Goal: Register for event/course: Register for event/course

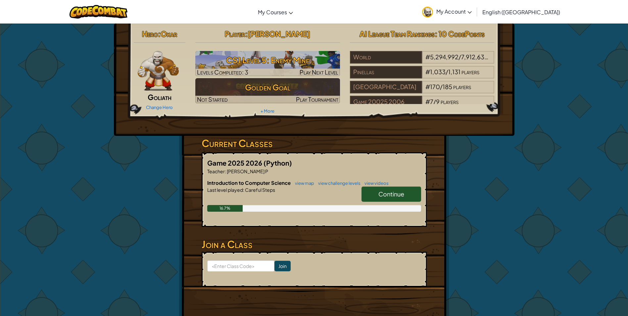
click at [389, 200] on link "Continue" at bounding box center [391, 193] width 60 height 15
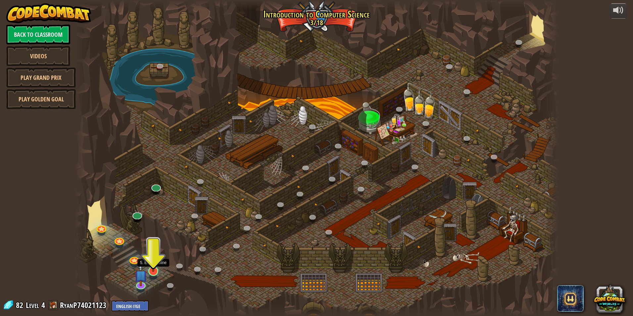
click at [153, 264] on img at bounding box center [153, 257] width 13 height 30
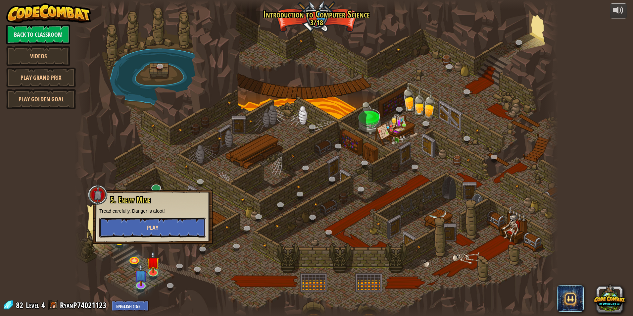
click at [175, 228] on button "Play" at bounding box center [152, 227] width 107 height 20
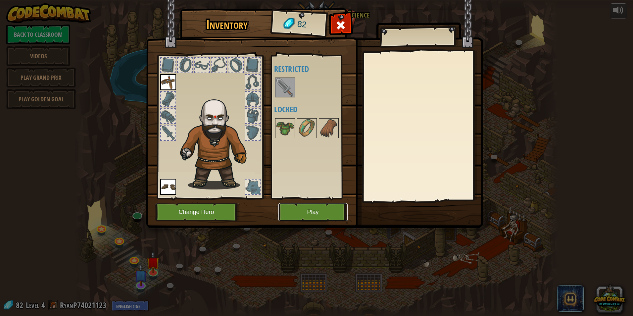
click at [327, 207] on button "Play" at bounding box center [312, 212] width 69 height 18
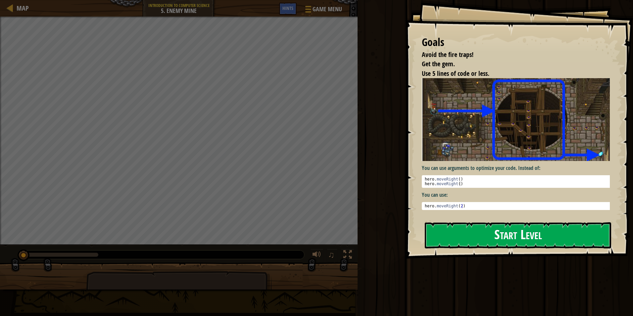
click at [480, 237] on button "Start Level" at bounding box center [518, 235] width 186 height 26
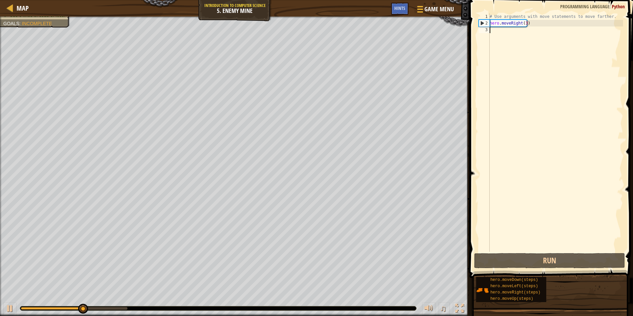
click at [546, 96] on div "# Use arguments with move statements to move farther. hero . moveRight ( 3 )" at bounding box center [555, 138] width 135 height 251
type textarea "h"
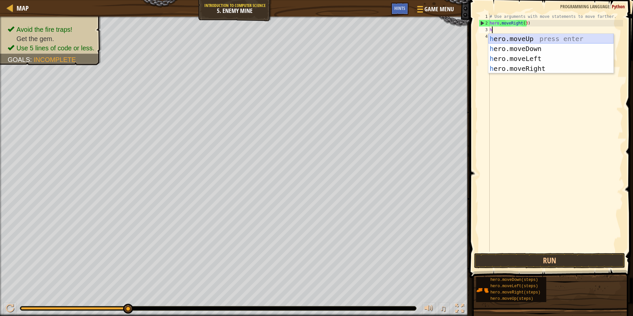
click at [566, 36] on div "h ero.moveUp press enter h ero.moveDown press enter h ero.moveLeft press enter …" at bounding box center [550, 64] width 125 height 60
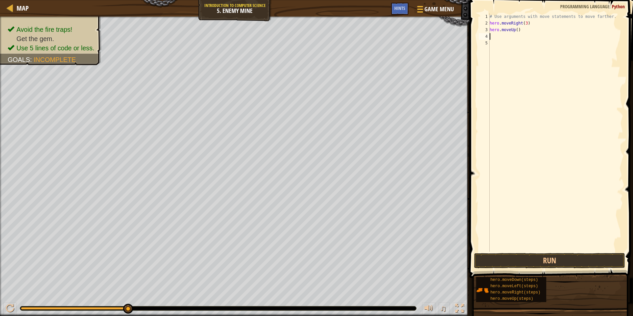
type textarea "h"
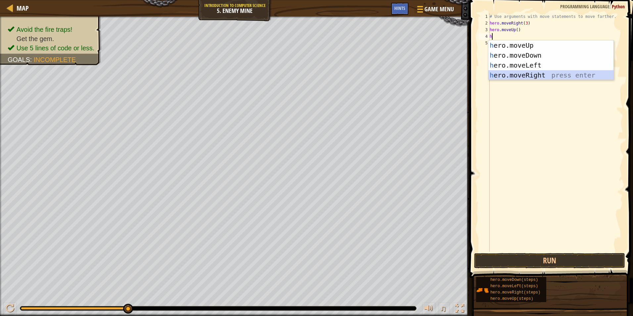
click at [552, 72] on div "h ero.moveUp press enter h ero.moveDown press enter h ero.moveLeft press enter …" at bounding box center [550, 70] width 125 height 60
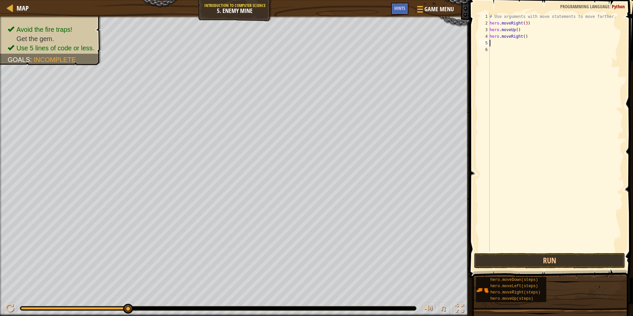
type textarea "h"
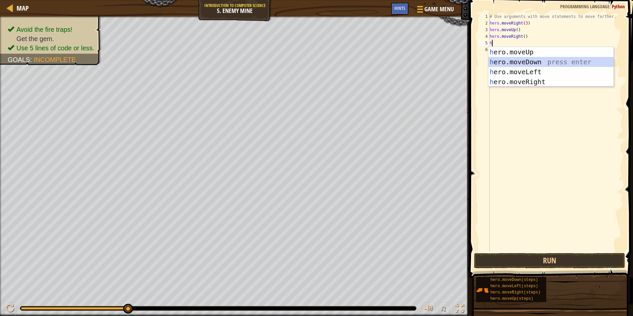
click at [516, 60] on div "h ero.moveUp press enter h ero.moveDown press enter h ero.moveLeft press enter …" at bounding box center [550, 77] width 125 height 60
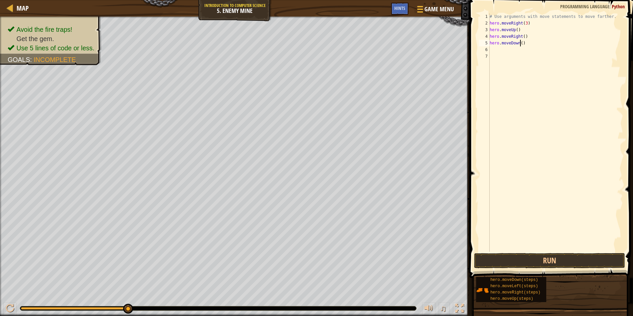
click at [519, 44] on div "# Use arguments with move statements to move farther. hero . moveRight ( 3 ) he…" at bounding box center [555, 138] width 135 height 251
type textarea "hero.moveDown(3)"
click at [523, 52] on div "# Use arguments with move statements to move farther. hero . moveRight ( 3 ) he…" at bounding box center [555, 138] width 135 height 251
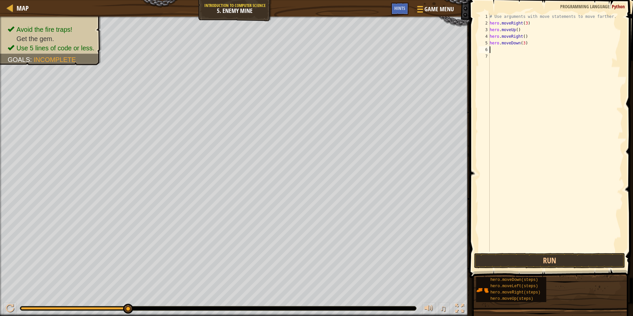
type textarea "h"
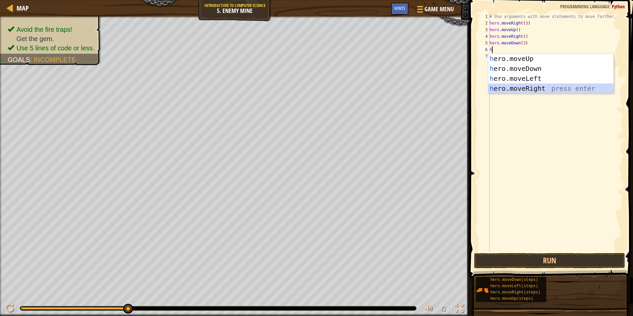
click at [546, 90] on div "h ero.moveUp press enter h ero.moveDown press enter h ero.moveLeft press enter …" at bounding box center [550, 84] width 125 height 60
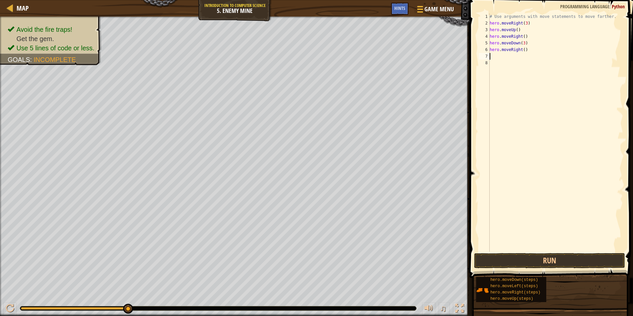
click at [521, 50] on div "# Use arguments with move statements to move farther. hero . moveRight ( 3 ) he…" at bounding box center [555, 138] width 135 height 251
type textarea "hero.moveRight(2)"
click at [539, 258] on button "Run" at bounding box center [549, 260] width 151 height 15
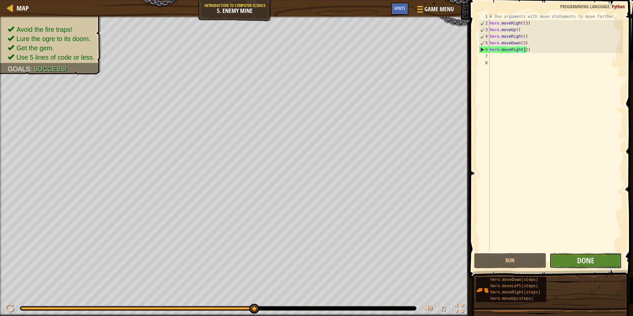
click at [576, 254] on button "Done" at bounding box center [585, 260] width 72 height 15
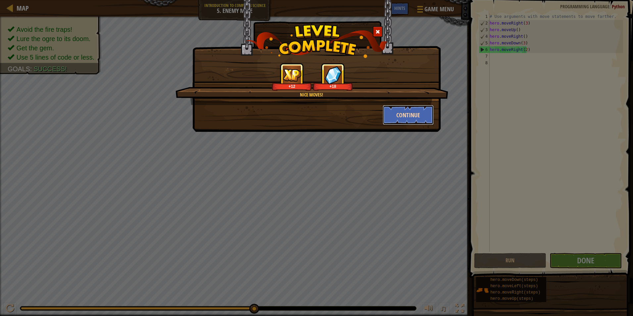
click at [396, 116] on button "Continue" at bounding box center [408, 115] width 51 height 20
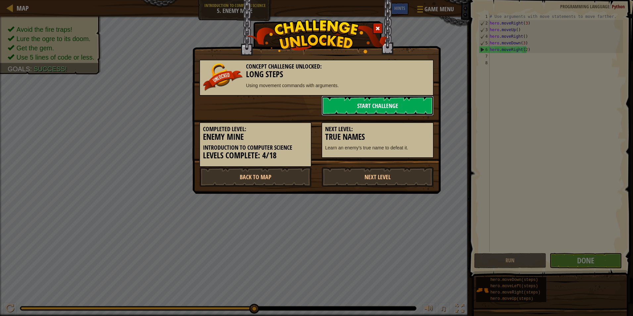
click at [398, 107] on link "Start Challenge" at bounding box center [377, 106] width 112 height 20
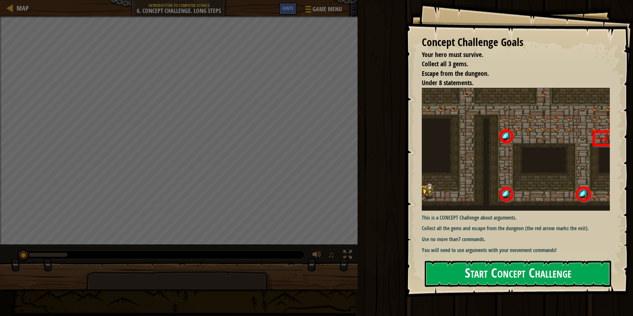
click at [526, 270] on button "Start Concept Challenge" at bounding box center [518, 273] width 186 height 26
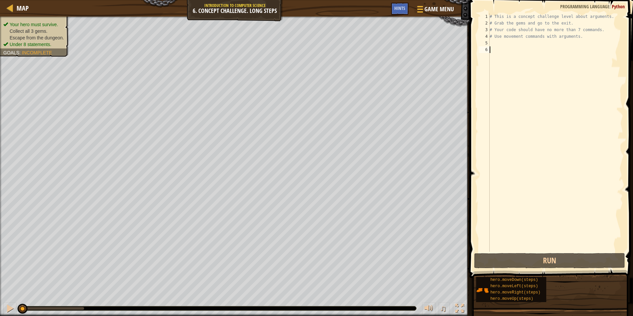
type textarea "h"
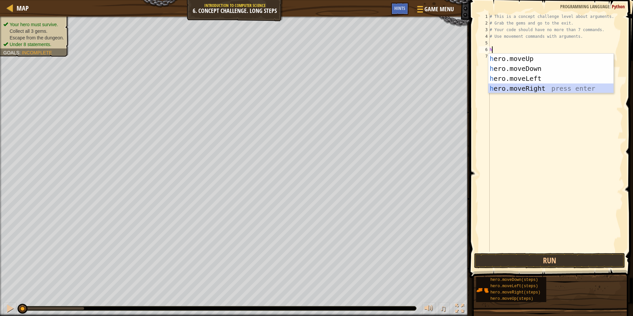
click at [578, 89] on div "h ero.moveUp press enter h ero.moveDown press enter h ero.moveLeft press enter …" at bounding box center [550, 84] width 125 height 60
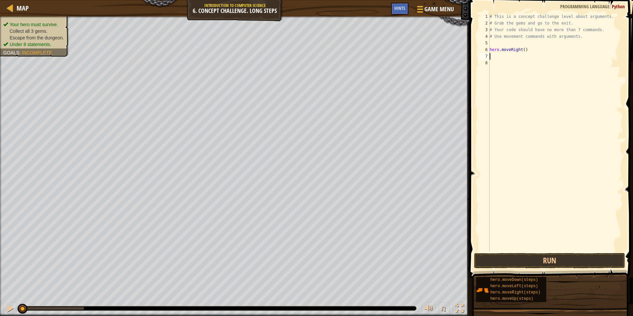
type textarea "h"
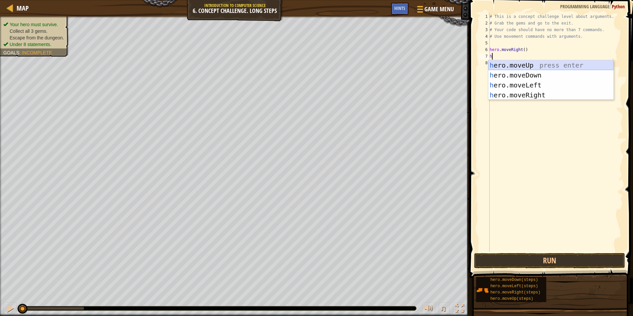
click at [559, 66] on div "h ero.moveUp press enter h ero.moveDown press enter h ero.moveLeft press enter …" at bounding box center [550, 90] width 125 height 60
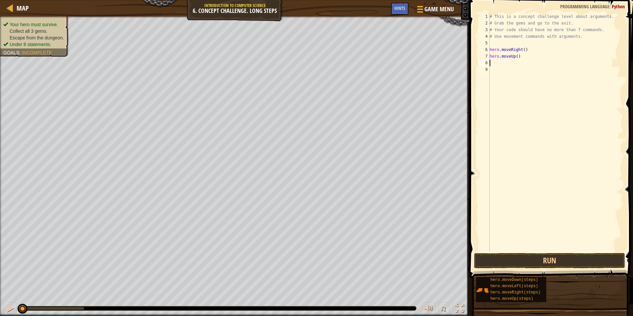
click at [515, 56] on div "# This is a concept challenge level about arguments. # Grab the gems and go to …" at bounding box center [555, 138] width 135 height 251
type textarea "hero.moveUp(3)"
click at [528, 64] on div "# This is a concept challenge level about arguments. # Grab the gems and go to …" at bounding box center [555, 138] width 135 height 251
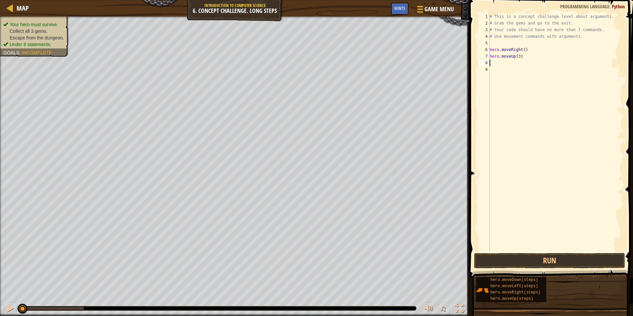
type textarea "h"
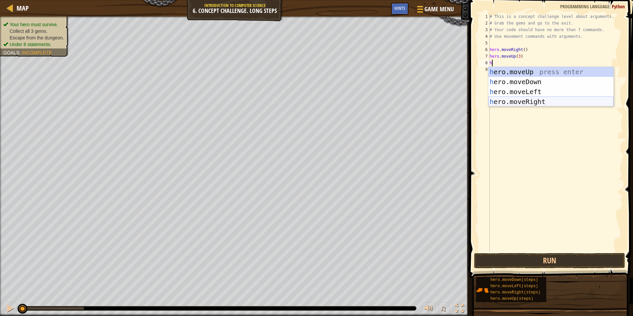
click at [518, 98] on div "h ero.moveUp press enter h ero.moveDown press enter h ero.moveLeft press enter …" at bounding box center [550, 97] width 125 height 60
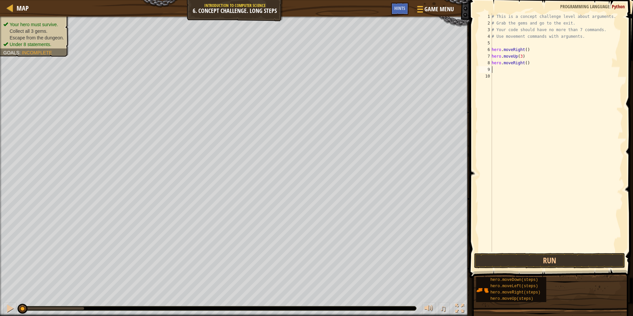
click at [523, 65] on div "# This is a concept challenge level about arguments. # Grab the gems and go to …" at bounding box center [556, 138] width 133 height 251
type textarea "hero.moveRight(2)"
click at [497, 68] on div "# This is a concept challenge level about arguments. # Grab the gems and go to …" at bounding box center [556, 138] width 133 height 251
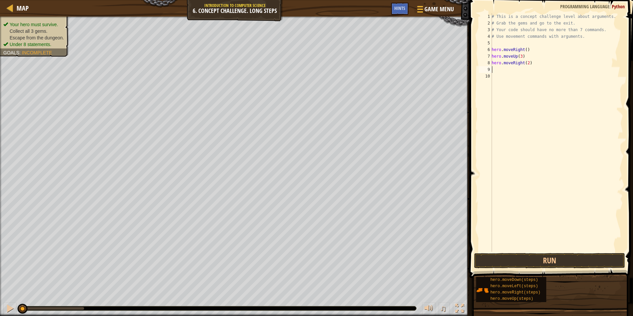
type textarea "h"
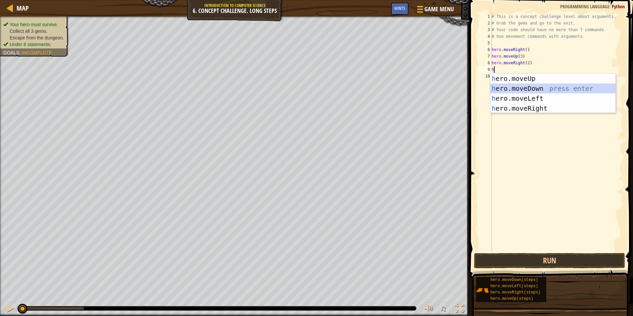
click at [570, 87] on div "h ero.moveUp press enter h ero.moveDown press enter h ero.moveLeft press enter …" at bounding box center [552, 103] width 125 height 60
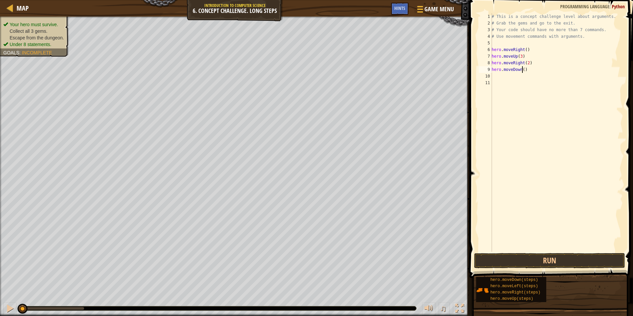
click at [522, 68] on div "# This is a concept challenge level about arguments. # Grab the gems and go to …" at bounding box center [556, 138] width 133 height 251
type textarea "hero.moveDown(3)"
click at [516, 81] on div "# This is a concept challenge level about arguments. # Grab the gems and go to …" at bounding box center [556, 138] width 133 height 251
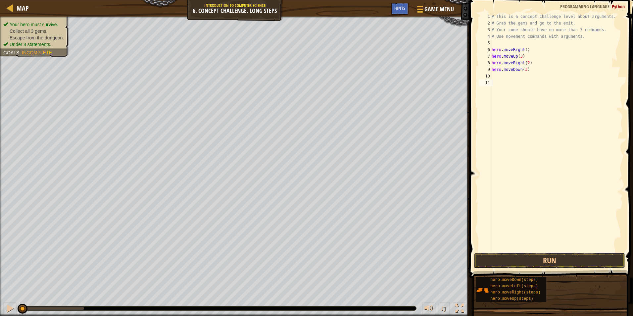
click at [513, 75] on div "# This is a concept challenge level about arguments. # Grab the gems and go to …" at bounding box center [556, 138] width 133 height 251
type textarea "h"
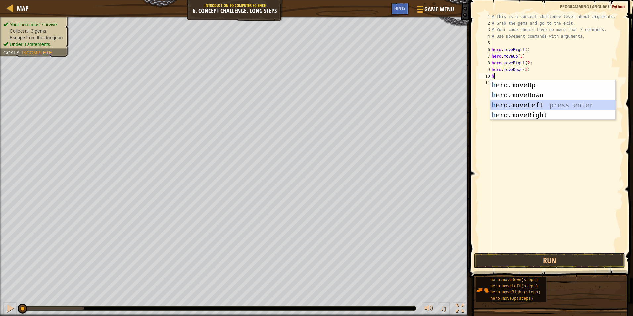
click at [521, 103] on div "h ero.moveUp press enter h ero.moveDown press enter h ero.moveLeft press enter …" at bounding box center [552, 110] width 125 height 60
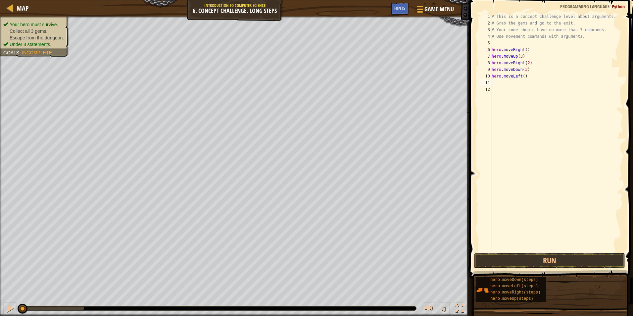
type textarea "h"
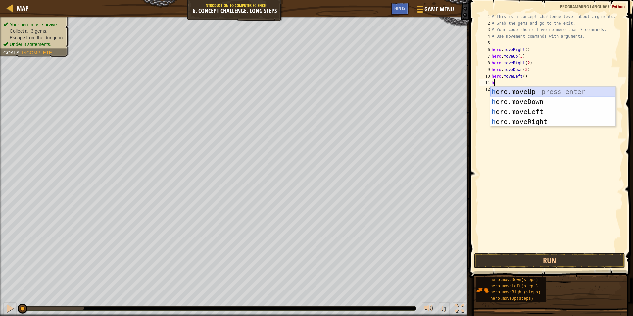
click at [529, 92] on div "h ero.moveUp press enter h ero.moveDown press enter h ero.moveLeft press enter …" at bounding box center [552, 117] width 125 height 60
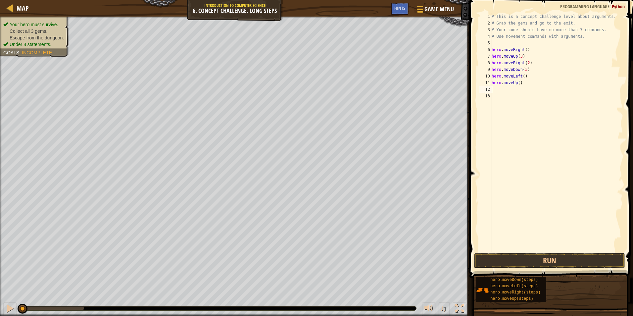
click at [518, 83] on div "# This is a concept challenge level about arguments. # Grab the gems and go to …" at bounding box center [556, 138] width 133 height 251
type textarea "hero.moveUp(2)"
click at [525, 97] on div "# This is a concept challenge level about arguments. # Grab the gems and go to …" at bounding box center [556, 138] width 133 height 251
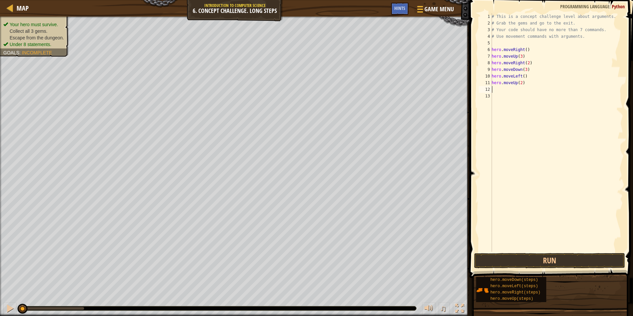
click at [518, 90] on div "# This is a concept challenge level about arguments. # Grab the gems and go to …" at bounding box center [556, 138] width 133 height 251
type textarea "h"
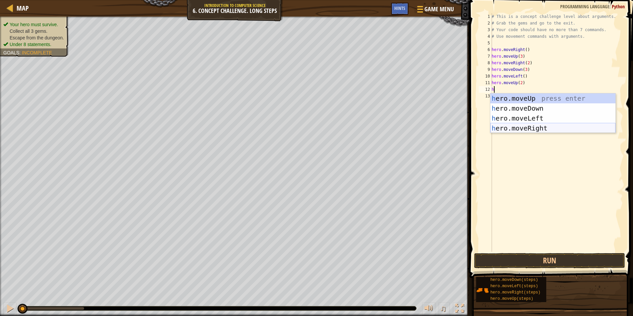
click at [507, 129] on div "h ero.moveUp press enter h ero.moveDown press enter h ero.moveLeft press enter …" at bounding box center [552, 123] width 125 height 60
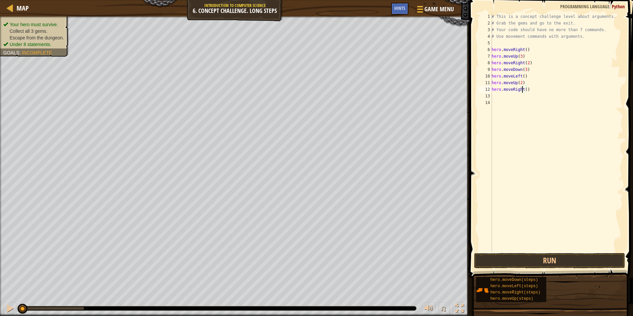
click at [523, 89] on div "# This is a concept challenge level about arguments. # Grab the gems and go to …" at bounding box center [556, 138] width 133 height 251
click at [523, 88] on div "# This is a concept challenge level about arguments. # Grab the gems and go to …" at bounding box center [556, 138] width 133 height 251
click at [525, 90] on div "# This is a concept challenge level about arguments. # Grab the gems and go to …" at bounding box center [556, 138] width 133 height 251
type textarea "hero.moveRight(3)"
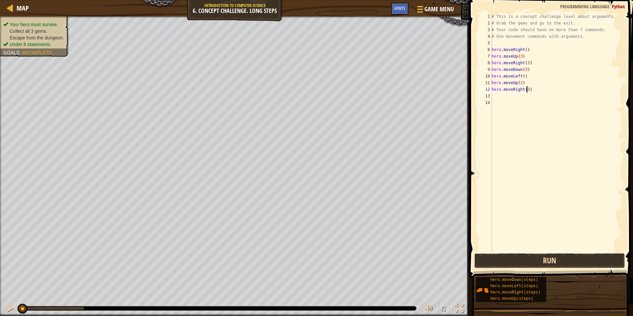
click at [578, 260] on button "Run" at bounding box center [549, 260] width 151 height 15
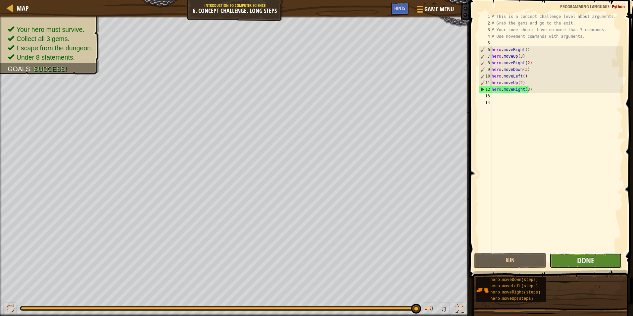
click at [598, 255] on button "Done" at bounding box center [585, 260] width 72 height 15
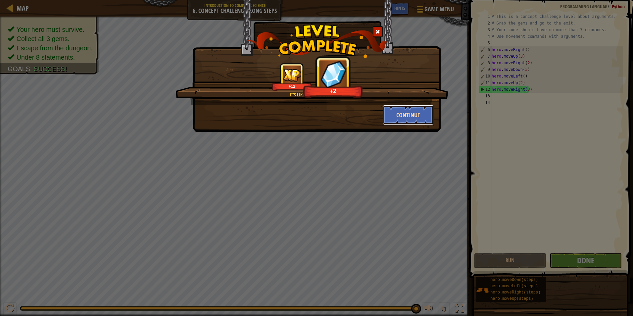
click at [415, 113] on button "Continue" at bounding box center [408, 115] width 51 height 20
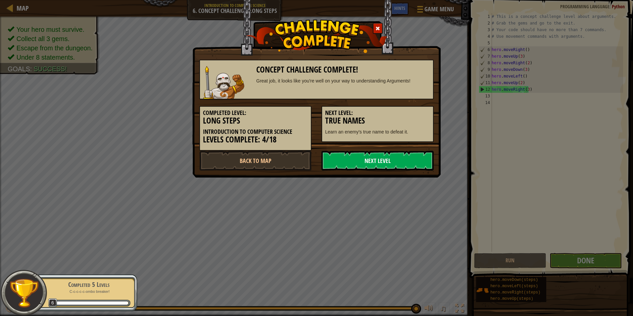
click at [387, 160] on link "Next Level" at bounding box center [377, 161] width 112 height 20
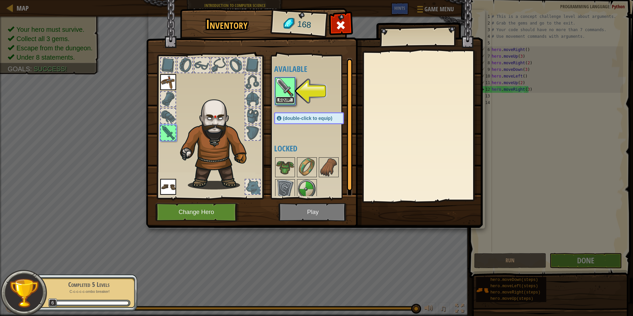
click at [281, 99] on button "Equip" at bounding box center [285, 100] width 19 height 7
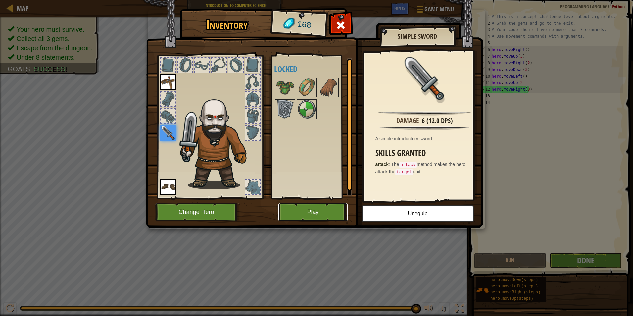
click at [321, 211] on button "Play" at bounding box center [312, 212] width 69 height 18
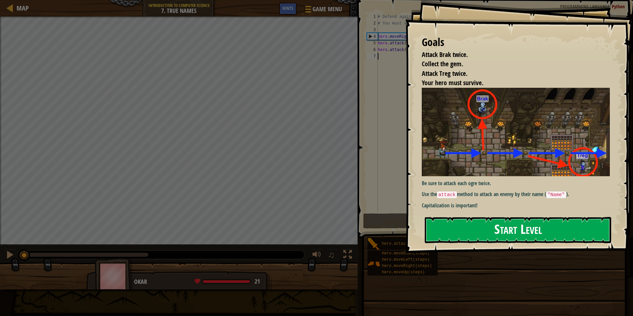
click at [532, 231] on button "Start Level" at bounding box center [518, 230] width 186 height 26
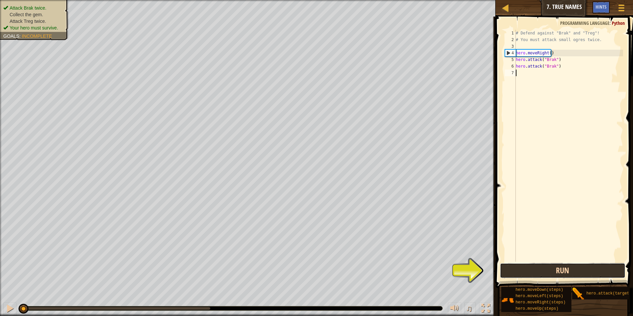
click at [562, 276] on button "Run" at bounding box center [563, 270] width 126 height 15
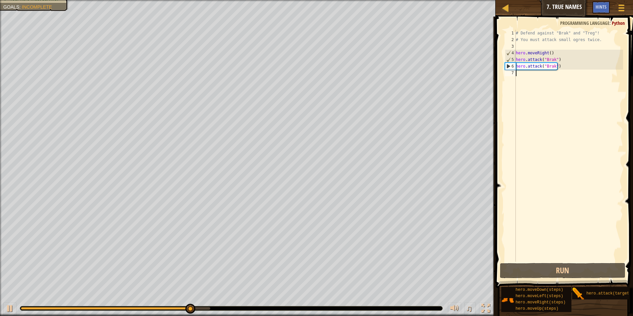
type textarea "g"
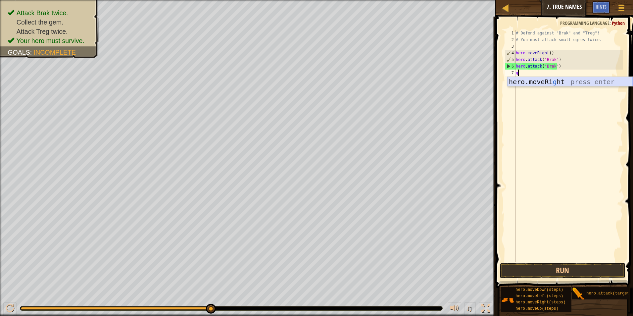
click at [566, 81] on div "hero.moveRi g ht press enter" at bounding box center [569, 92] width 125 height 30
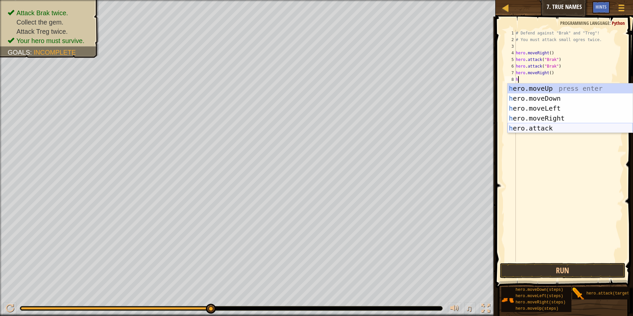
click at [540, 127] on div "h ero.moveUp press enter h ero.moveDown press enter h ero.moveLeft press enter …" at bounding box center [569, 117] width 125 height 69
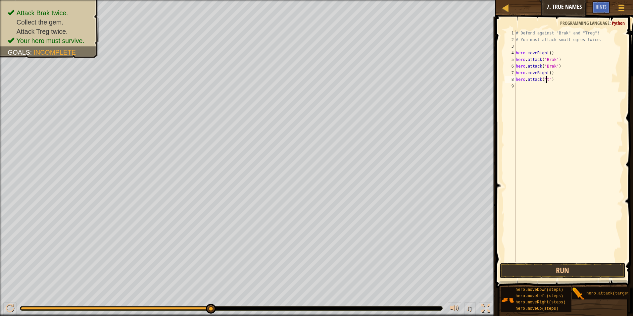
scroll to position [3, 2]
type textarea "hero.attack("Treg")"
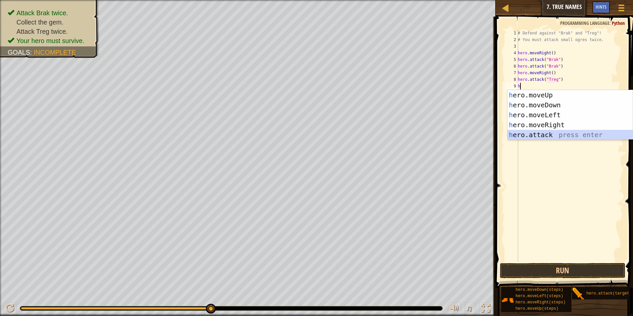
click at [542, 136] on div "h ero.moveUp press enter h ero.moveDown press enter h ero.moveLeft press enter …" at bounding box center [569, 124] width 125 height 69
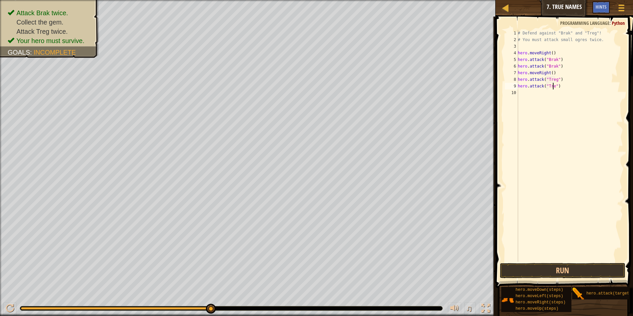
scroll to position [3, 3]
type textarea "hero.attack("Treg")"
click at [586, 267] on button "Run" at bounding box center [563, 270] width 126 height 15
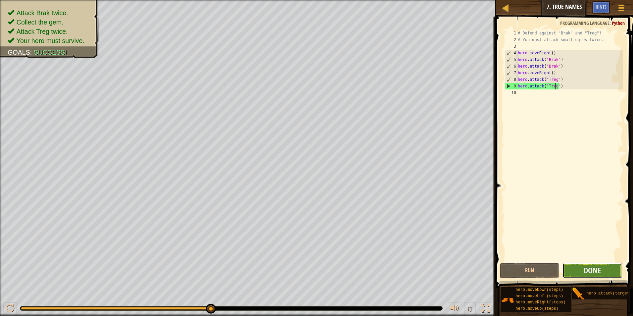
click at [581, 264] on button "Done" at bounding box center [592, 270] width 60 height 15
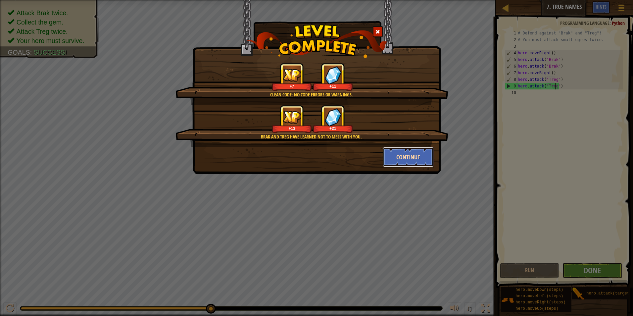
click at [421, 164] on button "Continue" at bounding box center [408, 157] width 51 height 20
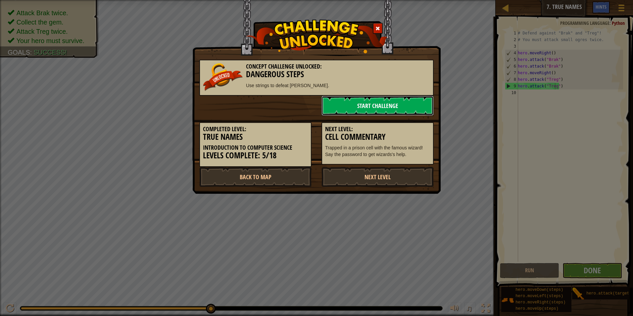
click at [419, 105] on link "Start Challenge" at bounding box center [377, 106] width 112 height 20
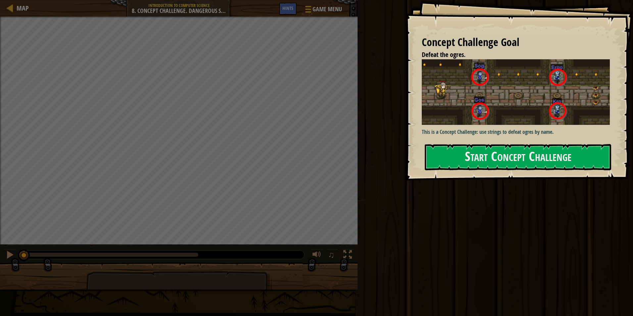
click at [454, 137] on div "This is a Concept Challenge: use strings to defeat ogres by name." at bounding box center [518, 98] width 193 height 78
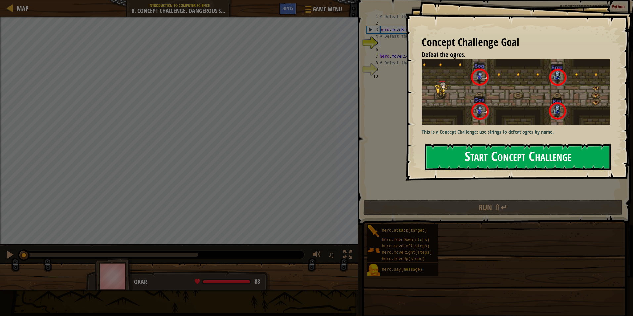
click at [450, 147] on button "Start Concept Challenge" at bounding box center [518, 157] width 186 height 26
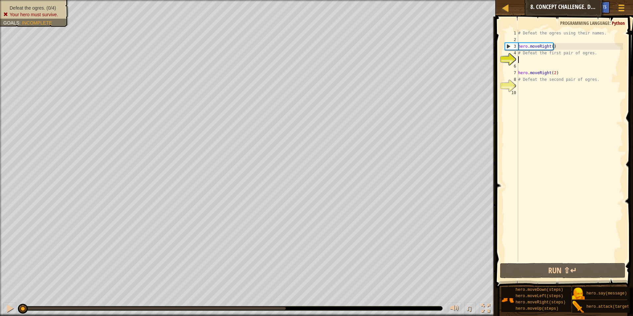
type textarea "g"
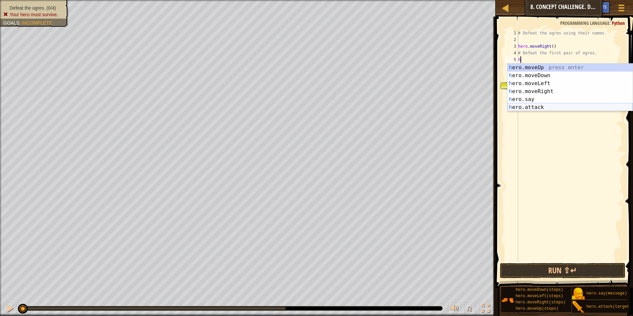
click at [569, 105] on div "h ero.moveUp press enter h ero.moveDown press enter h ero.moveLeft press enter …" at bounding box center [569, 96] width 125 height 64
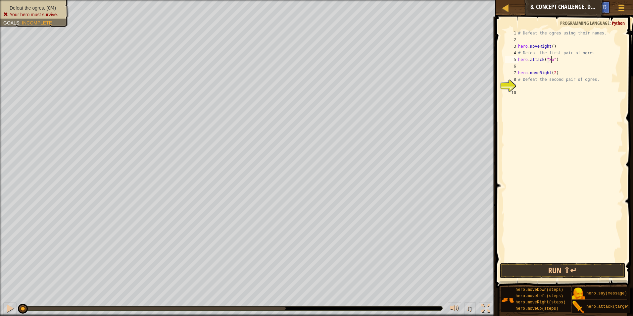
scroll to position [3, 3]
type textarea "hero.attack("Sog")"
click at [552, 65] on div "# Defeat the ogres using their names. hero . moveRight ( ) # Defeat the first p…" at bounding box center [570, 152] width 106 height 245
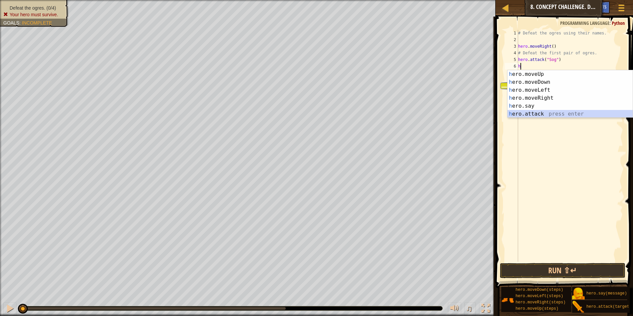
click at [535, 111] on div "h ero.moveUp press enter h ero.moveDown press enter h ero.moveLeft press enter …" at bounding box center [569, 102] width 125 height 64
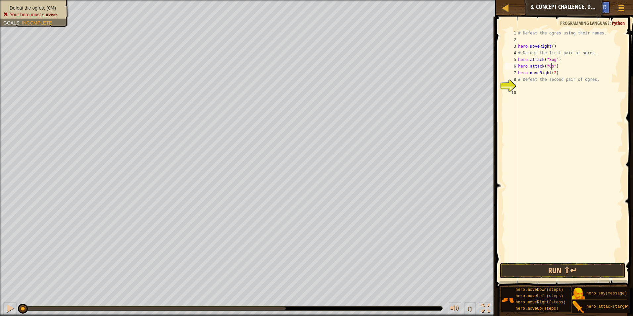
scroll to position [3, 3]
type textarea "hero.attack("Gos")"
click at [540, 85] on div "# Defeat the ogres using their names. hero . moveRight ( ) # Defeat the first p…" at bounding box center [570, 152] width 106 height 245
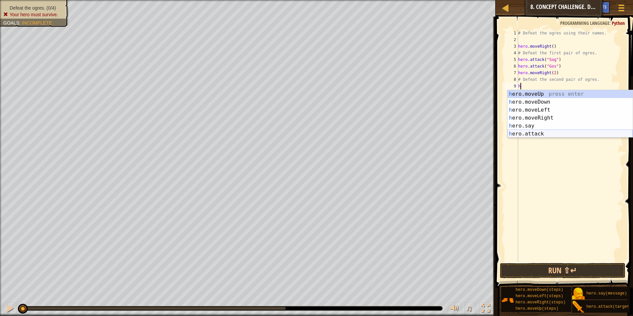
click at [536, 135] on div "h ero.moveUp press enter h ero.moveDown press enter h ero.moveLeft press enter …" at bounding box center [569, 122] width 125 height 64
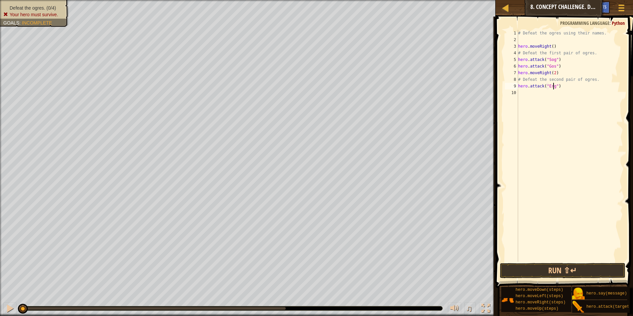
type textarea "hero.attack("Ergo")"
click at [553, 94] on div "# Defeat the ogres using their names. hero . moveRight ( ) # Defeat the first p…" at bounding box center [570, 152] width 106 height 245
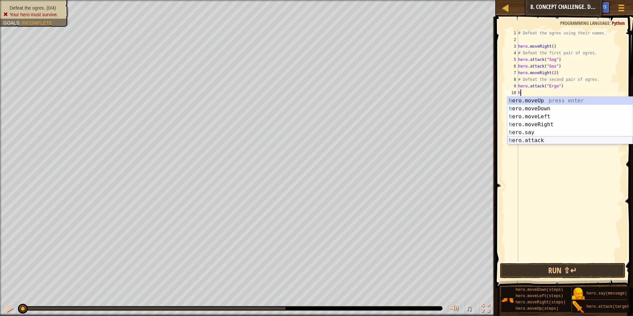
click at [541, 137] on div "h ero.moveUp press enter h ero.moveDown press enter h ero.moveLeft press enter …" at bounding box center [569, 129] width 125 height 64
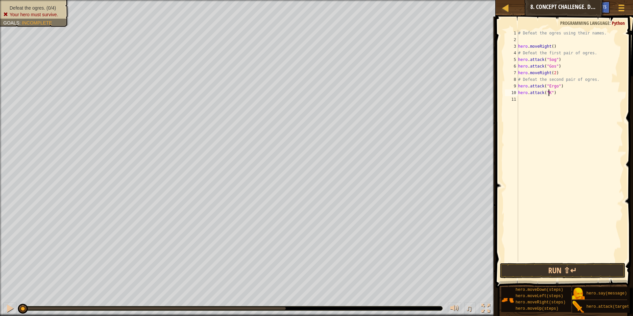
scroll to position [3, 3]
click at [560, 270] on button "Run ⇧↵" at bounding box center [563, 270] width 126 height 15
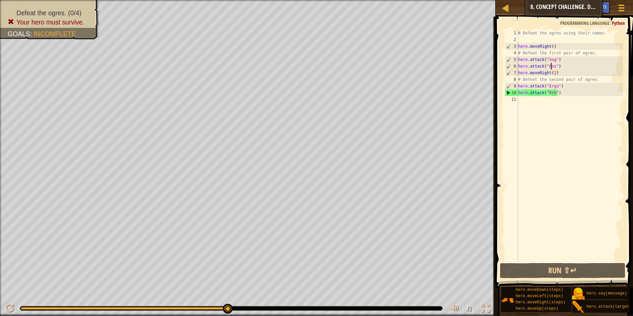
click at [551, 65] on div "# Defeat the ogres using their names. hero . moveRight ( ) # Defeat the first p…" at bounding box center [570, 152] width 106 height 245
type textarea "hero.attack("Sog")"
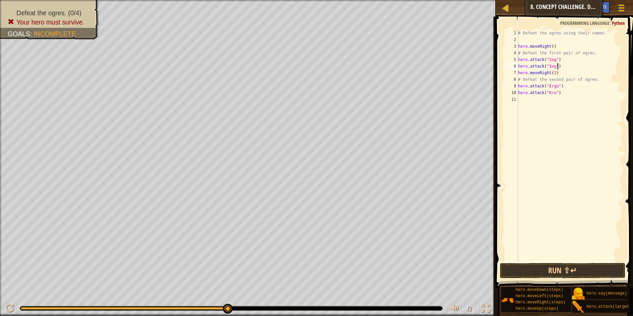
click at [564, 67] on div "# Defeat the ogres using their names. hero . moveRight ( ) # Defeat the first p…" at bounding box center [570, 152] width 106 height 245
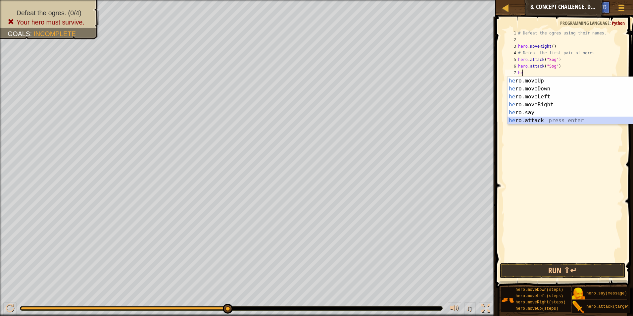
click at [558, 118] on div "he ro.moveUp press enter he ro.moveDown press enter he ro.moveLeft press enter …" at bounding box center [569, 109] width 125 height 64
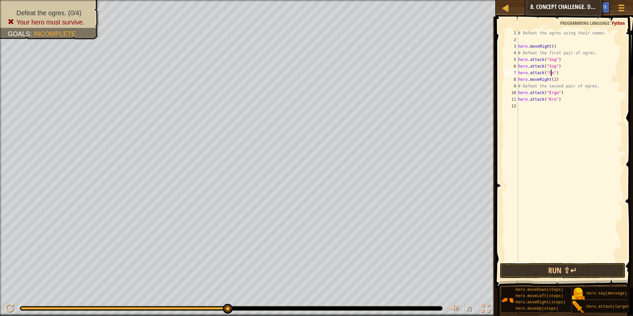
type textarea "hero.attack("Gos")"
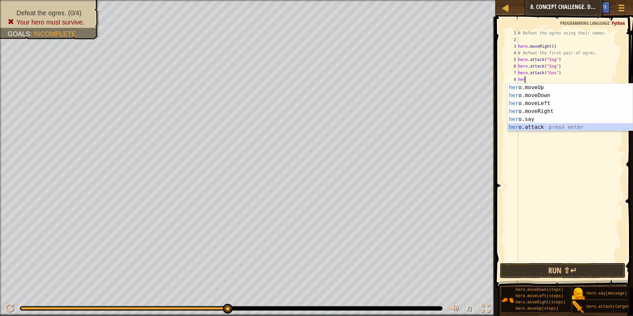
click at [556, 125] on div "her o.moveUp press enter her o.moveDown press enter her o.moveLeft press enter …" at bounding box center [569, 115] width 125 height 64
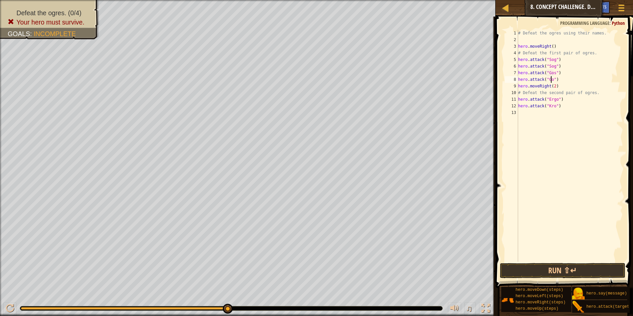
scroll to position [3, 3]
click at [565, 101] on div "# Defeat the ogres using their names. hero . moveRight ( ) # Defeat the first p…" at bounding box center [570, 152] width 106 height 245
type textarea "hero.attack("Ergo")"
type textarea "j"
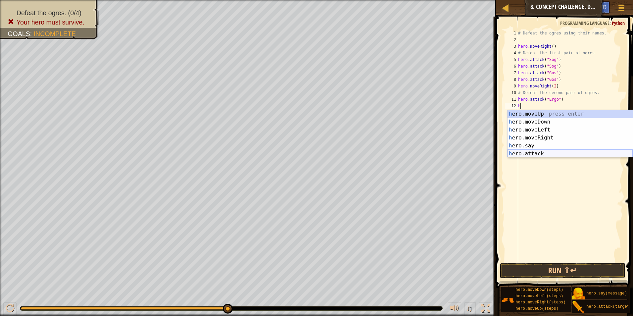
click at [562, 152] on div "h ero.moveUp press enter h ero.moveDown press enter h ero.moveLeft press enter …" at bounding box center [569, 142] width 125 height 64
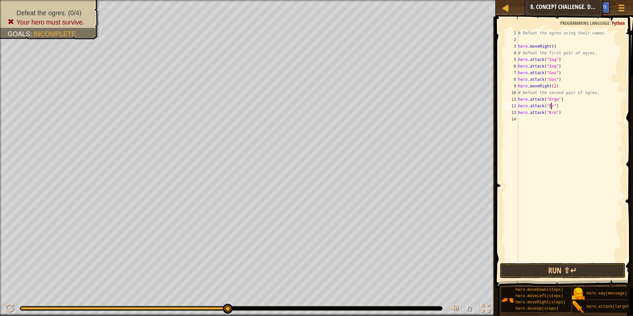
type textarea "hero.attack("Ergo")"
click at [561, 145] on div "# Defeat the ogres using their names. hero . moveRight ( ) # Defeat the first p…" at bounding box center [570, 152] width 106 height 245
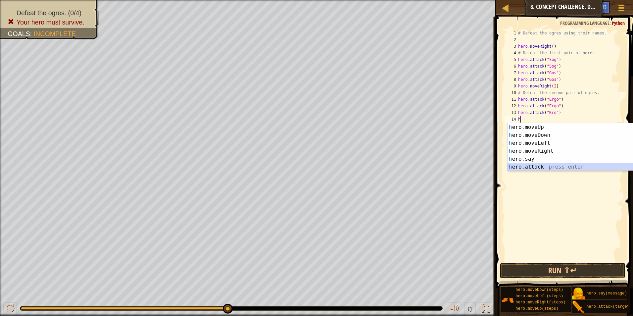
click at [546, 168] on div "h ero.moveUp press enter h ero.moveDown press enter h ero.moveLeft press enter …" at bounding box center [569, 155] width 125 height 64
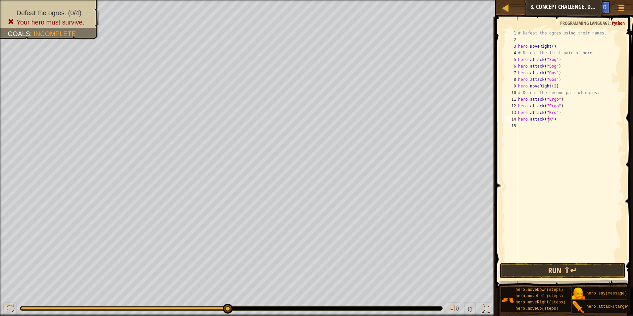
scroll to position [3, 3]
type textarea "hero.attack("Kro")"
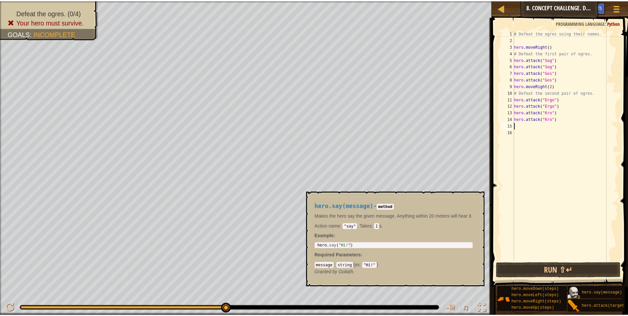
scroll to position [5, 0]
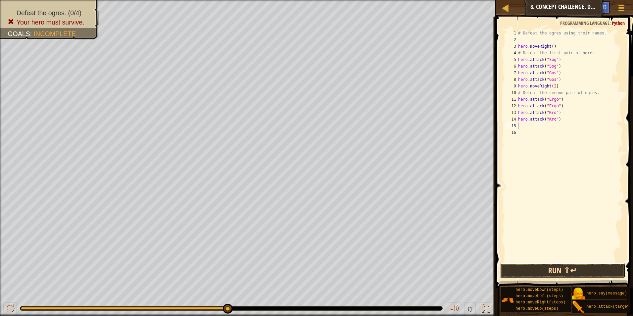
click at [584, 268] on button "Run ⇧↵" at bounding box center [563, 270] width 126 height 15
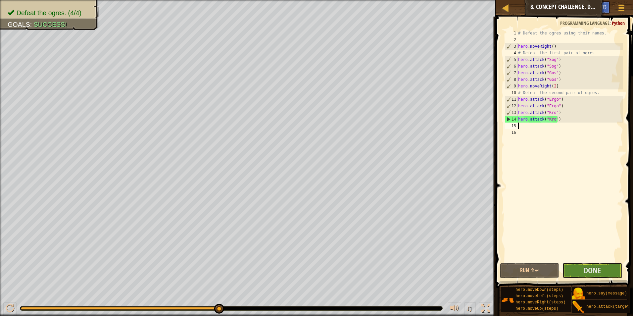
click at [569, 168] on div "# Defeat the ogres using their names. hero . moveRight ( ) # Defeat the first p…" at bounding box center [570, 152] width 106 height 245
click at [569, 79] on div "# Defeat the ogres using their names. hero . moveRight ( ) # Defeat the first p…" at bounding box center [570, 152] width 106 height 245
type textarea "hero.attack("Gos")"
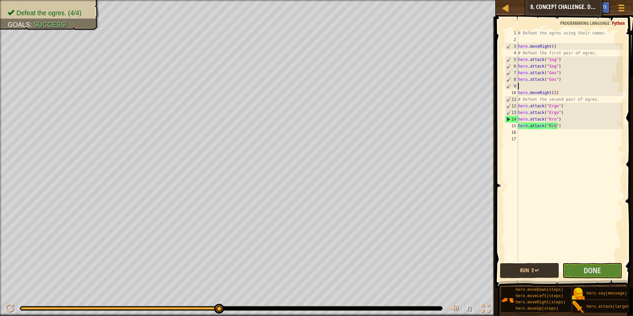
type textarea "mo"
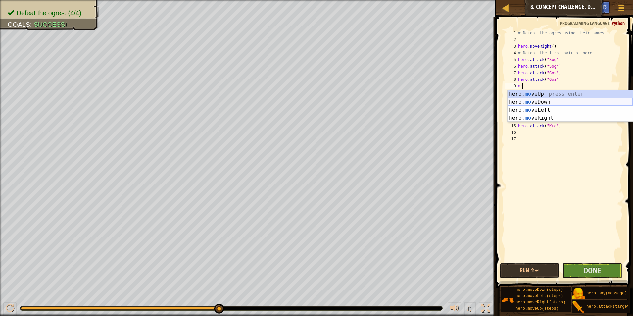
click at [575, 100] on div "hero. mo veUp press enter hero. mo veDown press enter hero. mo veLeft press ent…" at bounding box center [569, 114] width 125 height 48
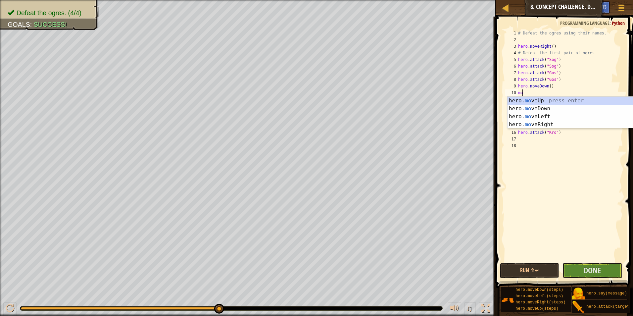
type textarea "mov"
click at [571, 99] on div "hero. mov eUp press enter hero. mov eDown press enter hero. mov eLeft press ent…" at bounding box center [569, 121] width 125 height 48
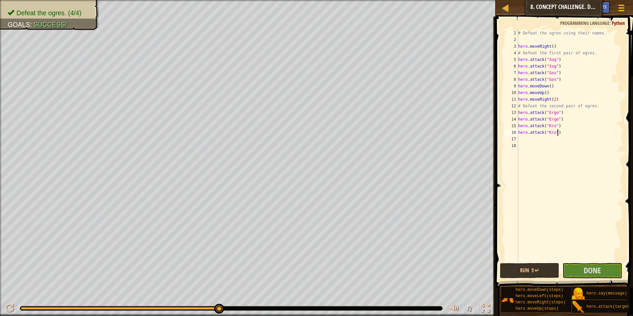
click at [577, 131] on div "# Defeat the ogres using their names. hero . moveRight ( ) # Defeat the first p…" at bounding box center [570, 152] width 106 height 245
type textarea "hero.attack("Kro")"
type textarea "mov"
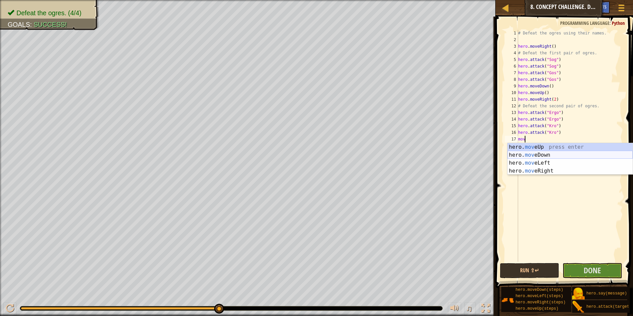
click at [543, 155] on div "hero. mov eUp press enter hero. mov eDown press enter hero. mov eLeft press ent…" at bounding box center [569, 167] width 125 height 48
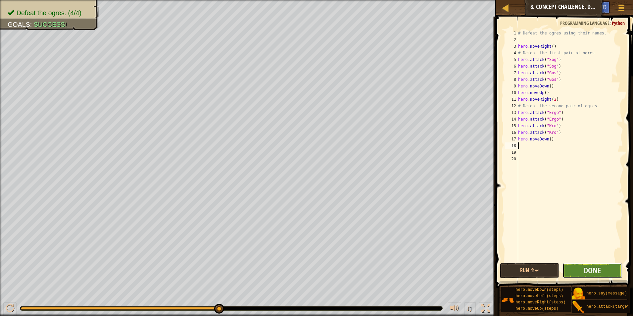
click at [608, 274] on button "Done" at bounding box center [592, 270] width 60 height 15
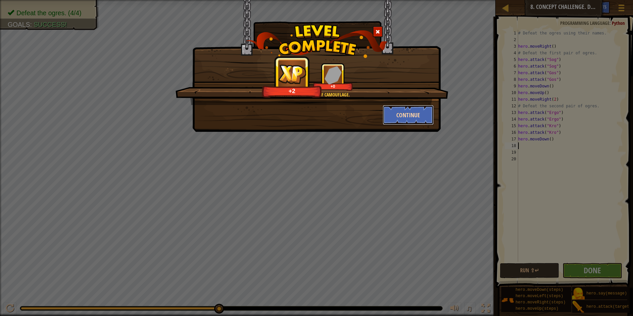
click at [397, 121] on button "Continue" at bounding box center [408, 115] width 51 height 20
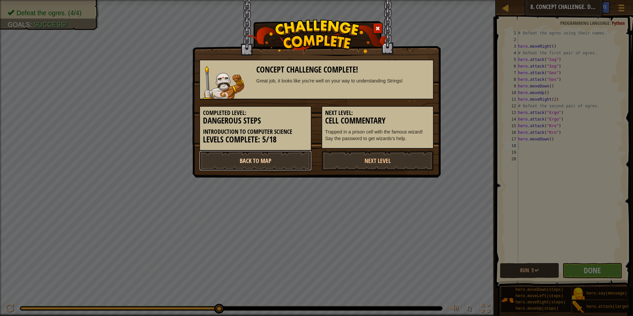
click at [279, 163] on link "Back to Map" at bounding box center [255, 161] width 112 height 20
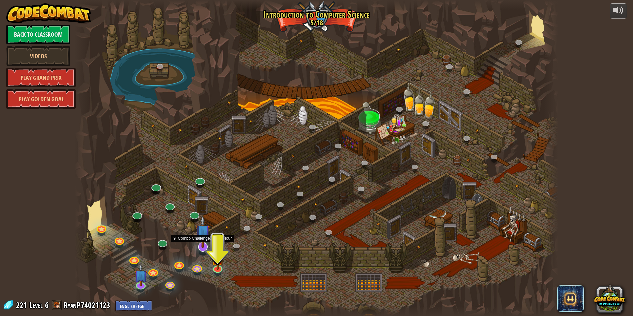
click at [202, 244] on img at bounding box center [203, 231] width 14 height 32
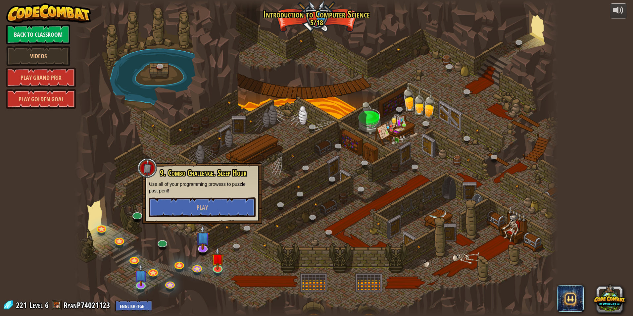
click at [186, 238] on div at bounding box center [316, 158] width 483 height 316
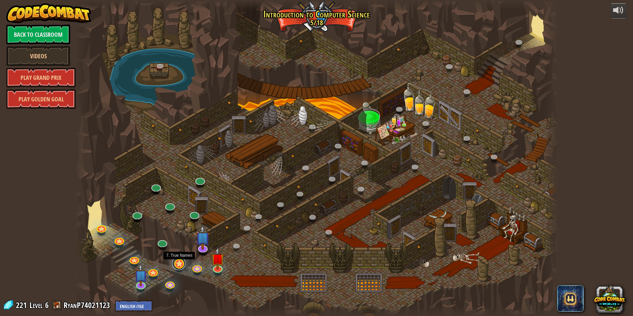
click at [174, 262] on link at bounding box center [178, 262] width 13 height 13
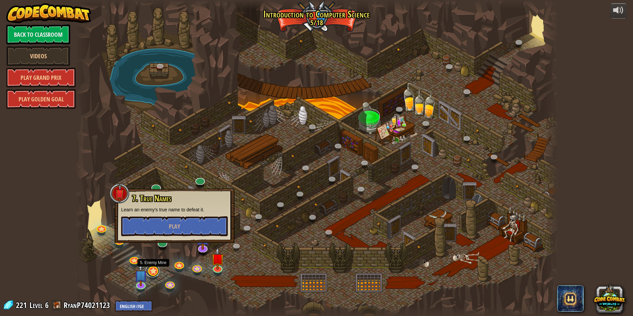
click at [153, 270] on link at bounding box center [152, 270] width 13 height 13
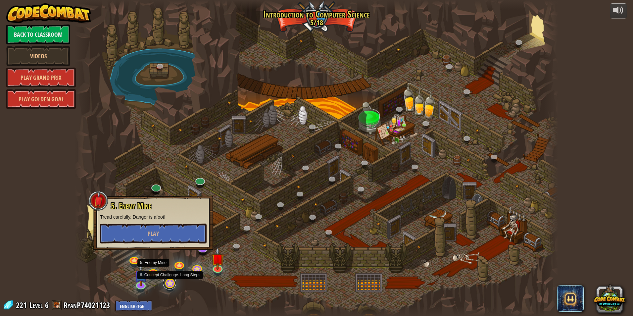
click at [165, 285] on link at bounding box center [169, 282] width 13 height 13
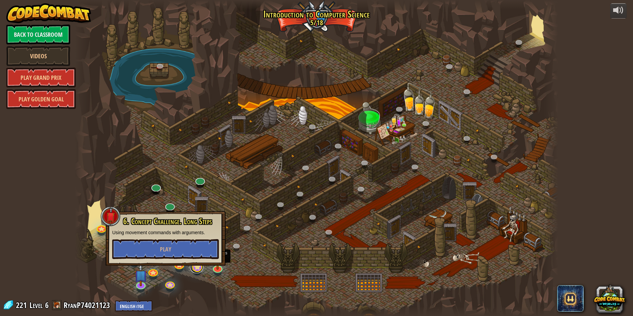
click at [194, 267] on link at bounding box center [196, 266] width 13 height 13
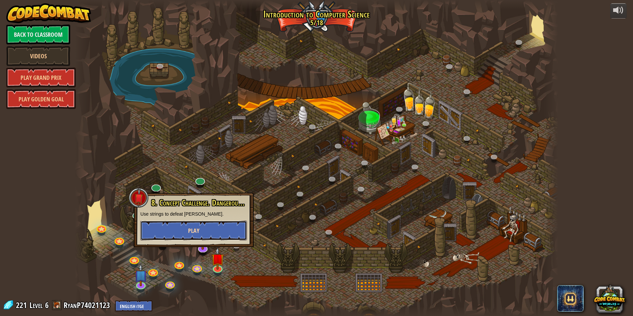
click at [198, 235] on button "Play" at bounding box center [193, 230] width 107 height 20
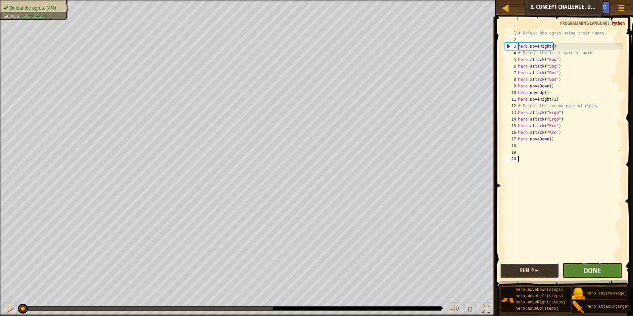
click at [551, 270] on button "Run ⇧↵" at bounding box center [530, 270] width 60 height 15
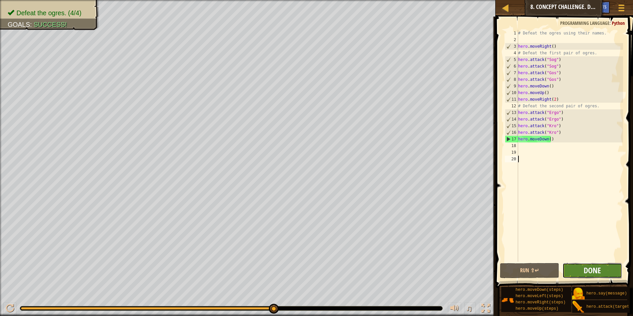
click at [588, 270] on span "Done" at bounding box center [591, 270] width 17 height 11
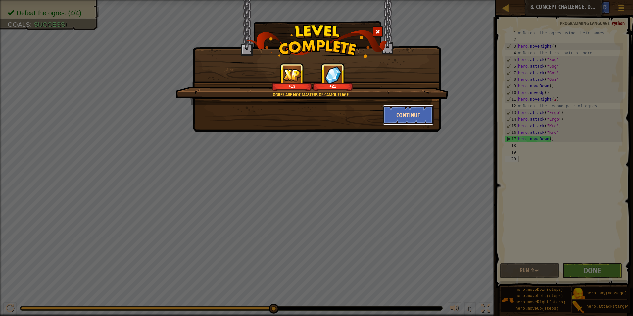
click at [393, 114] on button "Continue" at bounding box center [408, 115] width 51 height 20
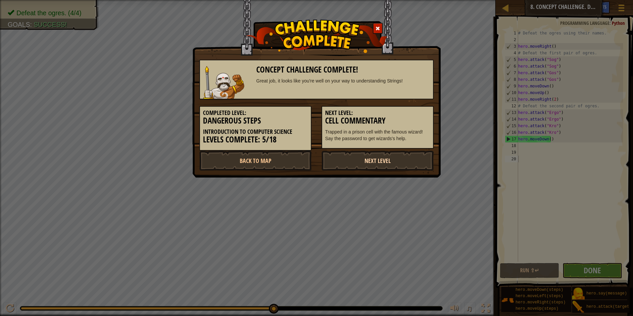
click at [376, 163] on link "Next Level" at bounding box center [377, 161] width 112 height 20
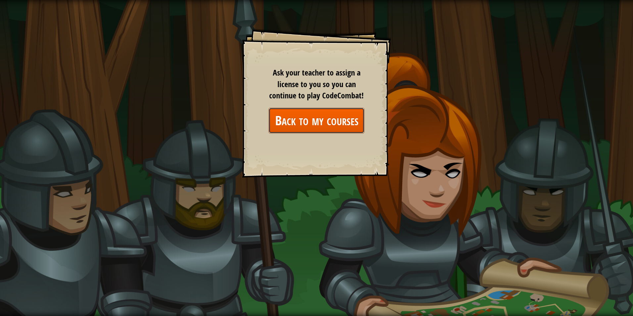
click at [332, 117] on link "Back to my courses" at bounding box center [316, 120] width 96 height 25
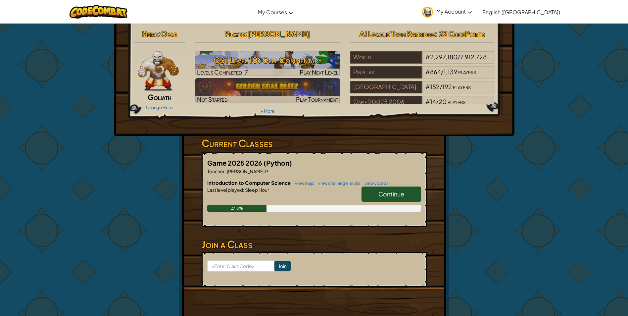
click at [394, 194] on span "Continue" at bounding box center [391, 194] width 26 height 8
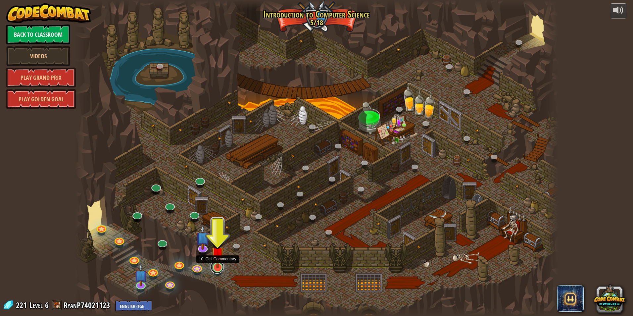
click at [221, 269] on link at bounding box center [216, 266] width 13 height 13
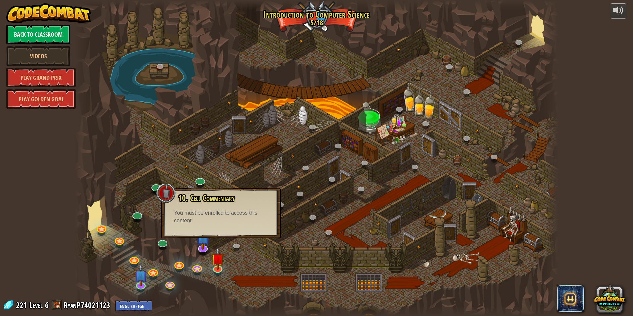
click at [246, 258] on div at bounding box center [316, 158] width 483 height 316
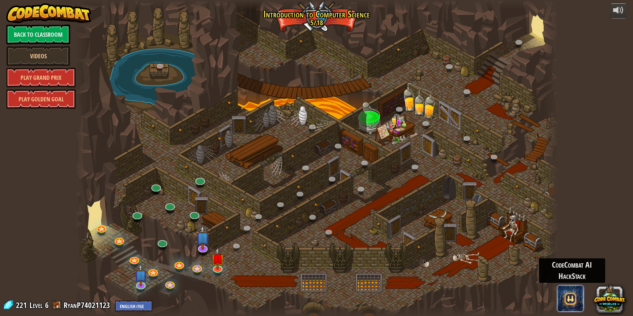
click at [571, 295] on span at bounding box center [570, 298] width 26 height 26
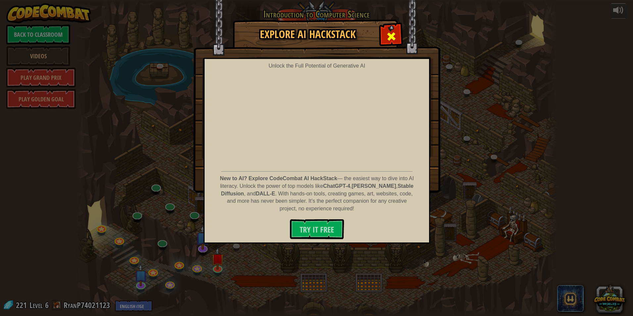
click at [394, 31] on span at bounding box center [391, 36] width 11 height 11
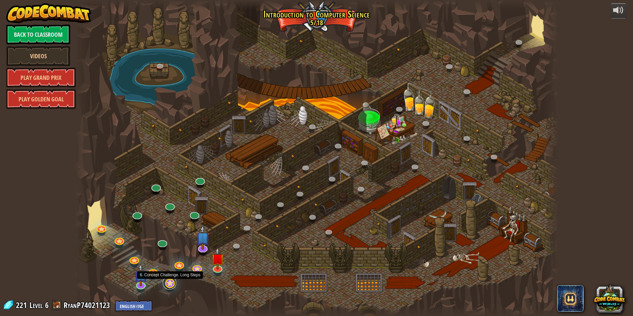
click at [170, 284] on link at bounding box center [169, 282] width 13 height 13
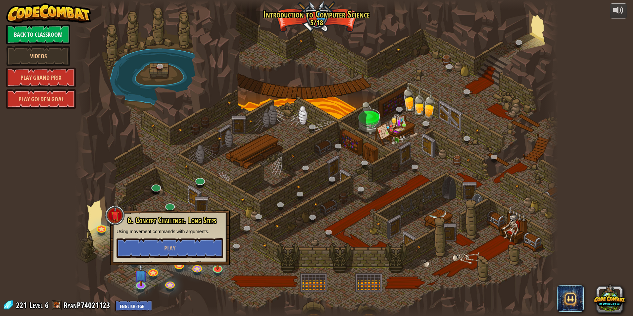
click at [158, 289] on div at bounding box center [316, 158] width 483 height 316
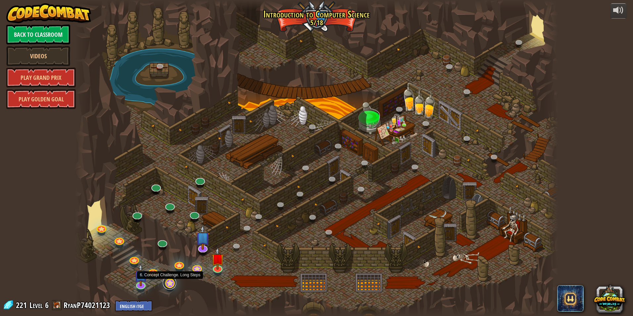
click at [174, 283] on link at bounding box center [169, 282] width 13 height 13
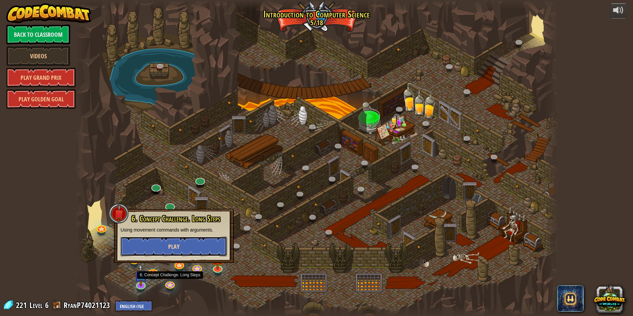
click at [186, 247] on button "Play" at bounding box center [173, 246] width 107 height 20
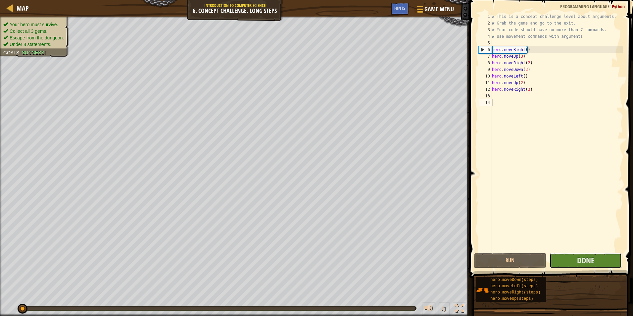
click at [598, 257] on button "Done" at bounding box center [585, 260] width 72 height 15
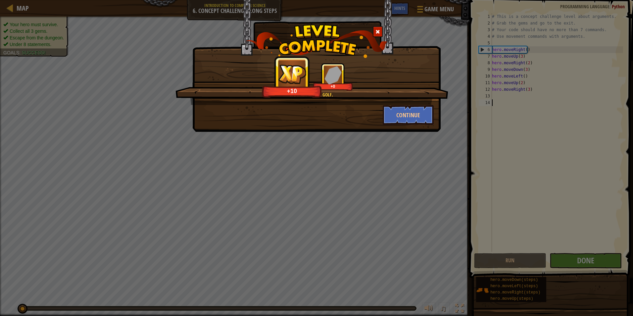
click at [379, 28] on div at bounding box center [378, 31] width 10 height 11
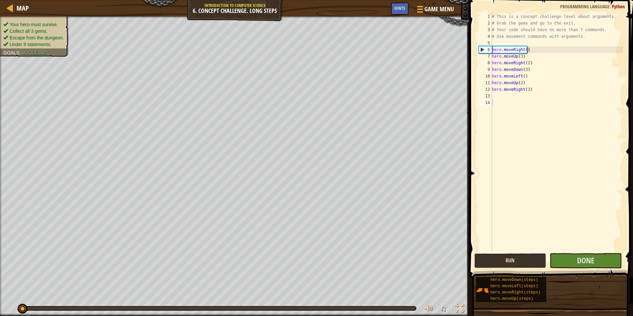
click at [510, 258] on button "Run" at bounding box center [510, 260] width 72 height 15
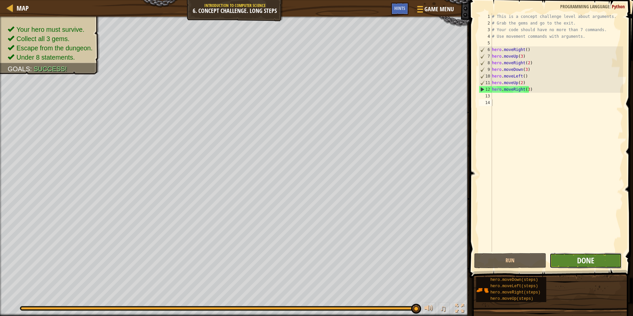
click at [594, 258] on span "Done" at bounding box center [585, 260] width 17 height 11
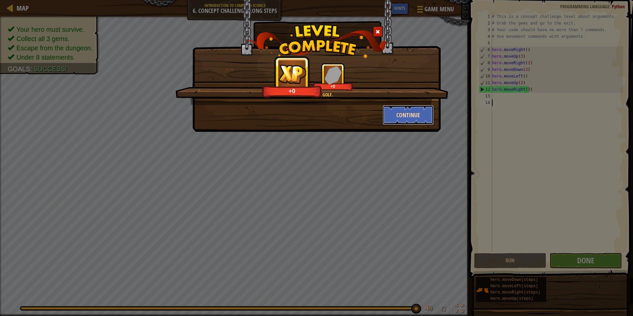
click at [395, 115] on button "Continue" at bounding box center [408, 115] width 51 height 20
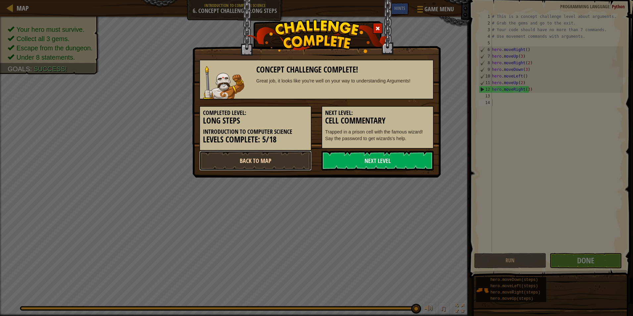
click at [296, 162] on link "Back to Map" at bounding box center [255, 161] width 112 height 20
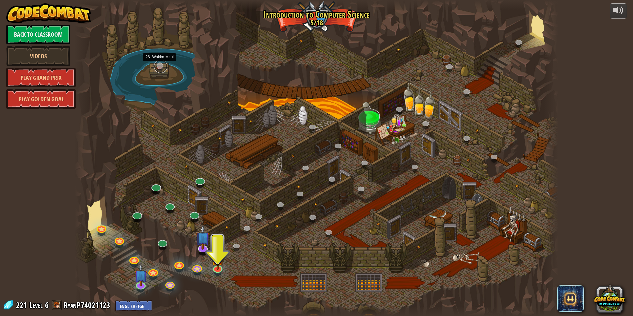
click at [159, 69] on link at bounding box center [160, 66] width 13 height 13
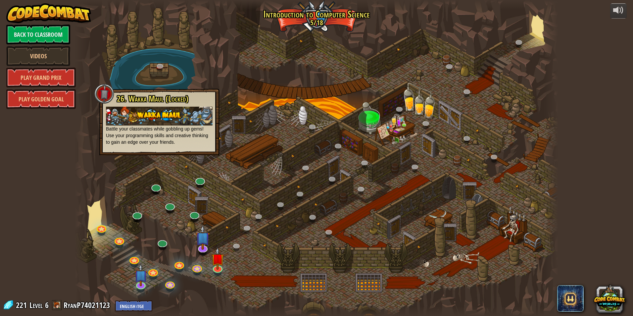
click at [111, 82] on div at bounding box center [316, 158] width 483 height 316
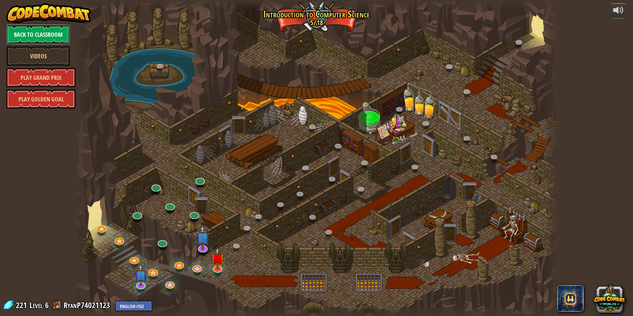
click at [46, 36] on link "Back to Classroom" at bounding box center [38, 34] width 64 height 20
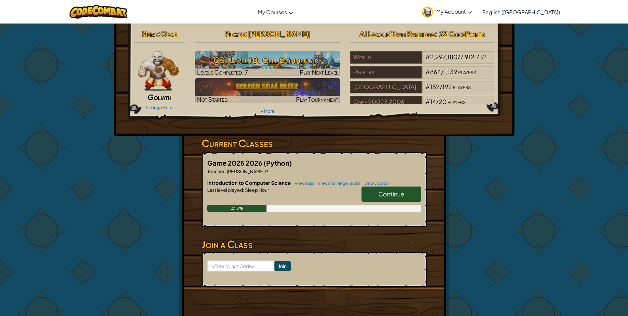
click at [393, 193] on span "Continue" at bounding box center [391, 194] width 26 height 8
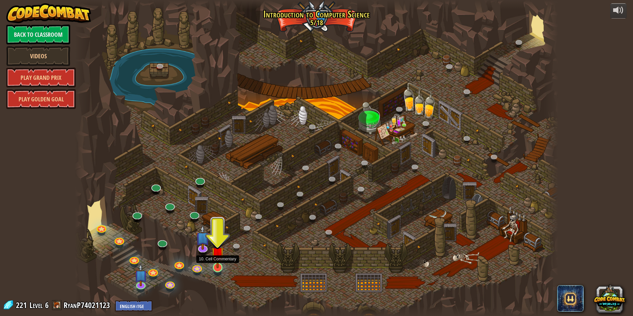
click at [213, 266] on img at bounding box center [217, 253] width 13 height 30
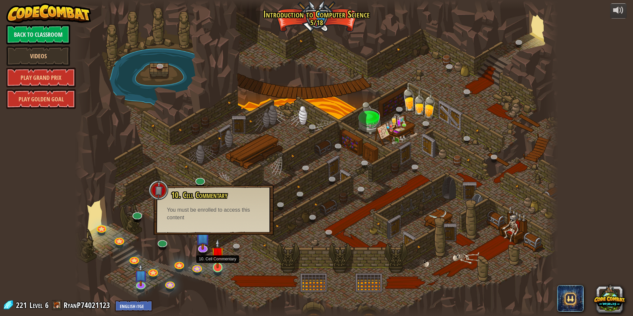
click at [217, 265] on img at bounding box center [217, 253] width 13 height 30
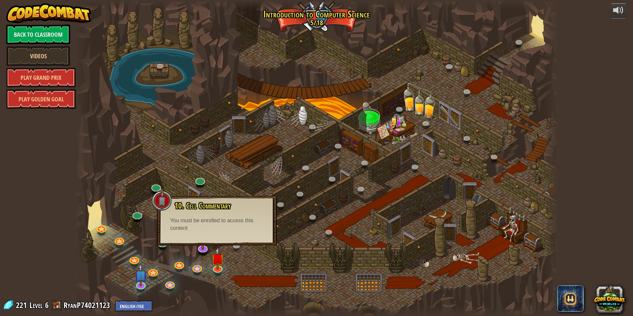
click at [225, 229] on div "You must be enrolled to access this content" at bounding box center [216, 224] width 93 height 15
click at [217, 250] on img at bounding box center [217, 253] width 13 height 30
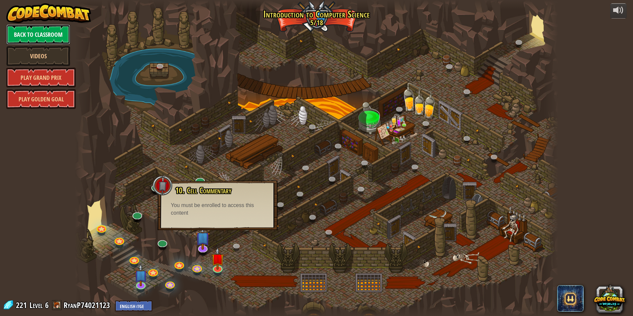
click at [48, 32] on link "Back to Classroom" at bounding box center [38, 34] width 64 height 20
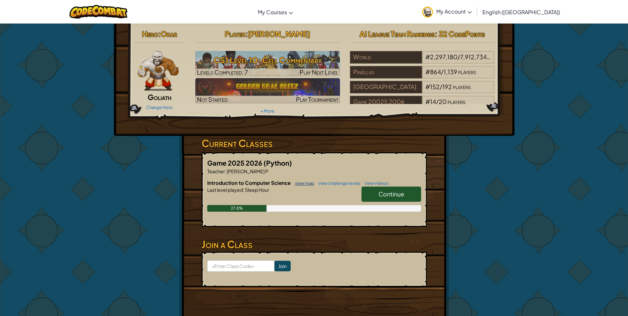
click at [309, 181] on link "view map" at bounding box center [303, 182] width 23 height 5
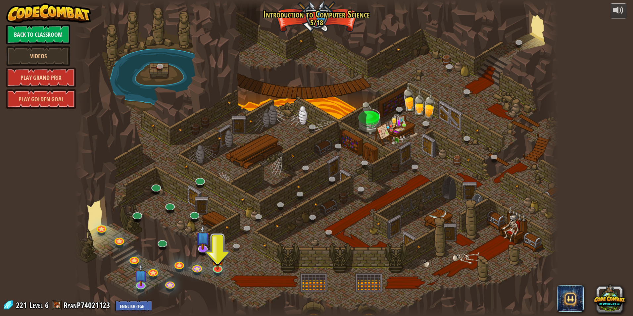
click at [46, 74] on link "Play Grand Prix" at bounding box center [40, 78] width 69 height 20
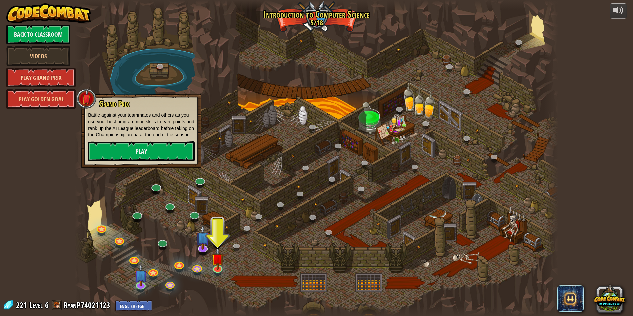
click at [46, 74] on link "Play Grand Prix" at bounding box center [40, 78] width 69 height 20
click at [50, 97] on link "Play Golden Goal" at bounding box center [40, 99] width 69 height 20
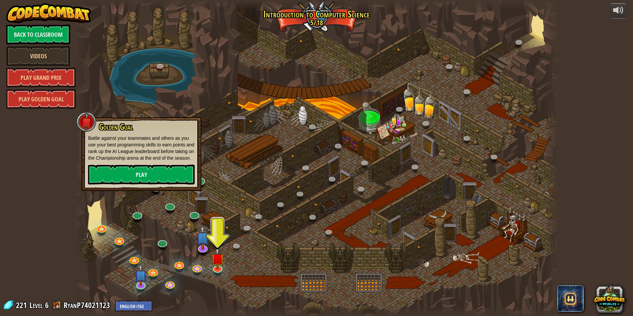
click at [34, 127] on div "powered by Back to Classroom Videos Play Grand Prix Play Golden Goal 25. Kithga…" at bounding box center [316, 158] width 633 height 316
click at [41, 38] on link "Back to Classroom" at bounding box center [38, 34] width 64 height 20
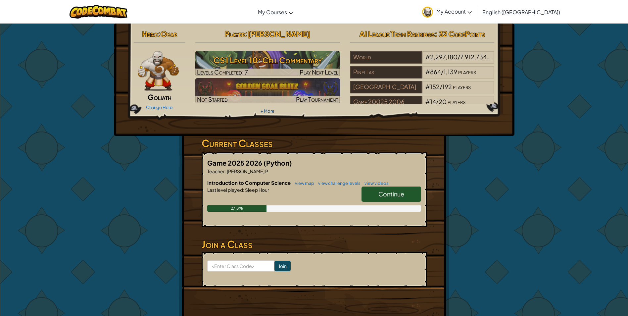
click at [271, 112] on link "+ More" at bounding box center [267, 110] width 14 height 5
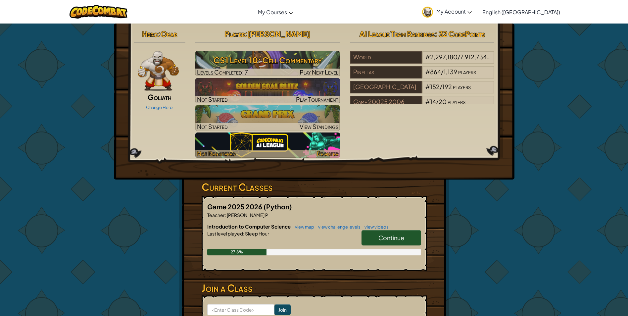
click at [281, 142] on img at bounding box center [267, 144] width 145 height 25
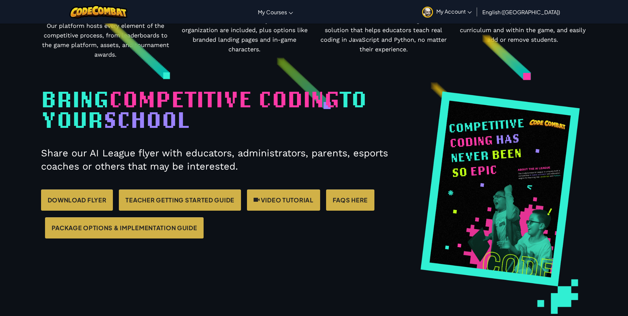
scroll to position [4202, 0]
